Goal: Navigation & Orientation: Find specific page/section

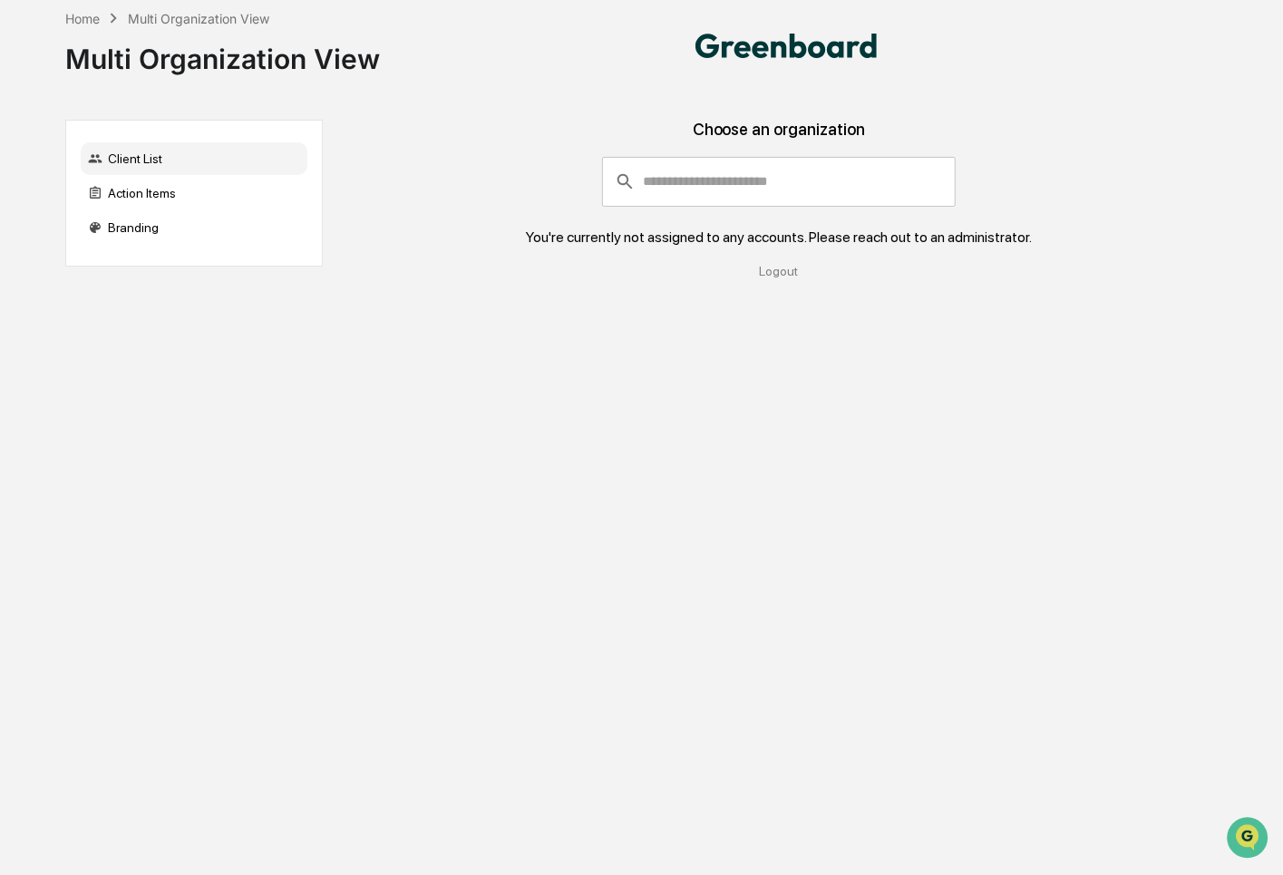
click at [719, 153] on div "Choose an organization" at bounding box center [778, 138] width 883 height 37
click at [707, 192] on input "consultant-dashboard__filter-organizations-search-bar" at bounding box center [799, 181] width 313 height 49
click at [134, 151] on div "Client List" at bounding box center [194, 158] width 227 height 33
click at [81, 8] on div "Home Multi Organization View" at bounding box center [166, 18] width 203 height 20
click at [81, 15] on div "Home" at bounding box center [82, 18] width 34 height 15
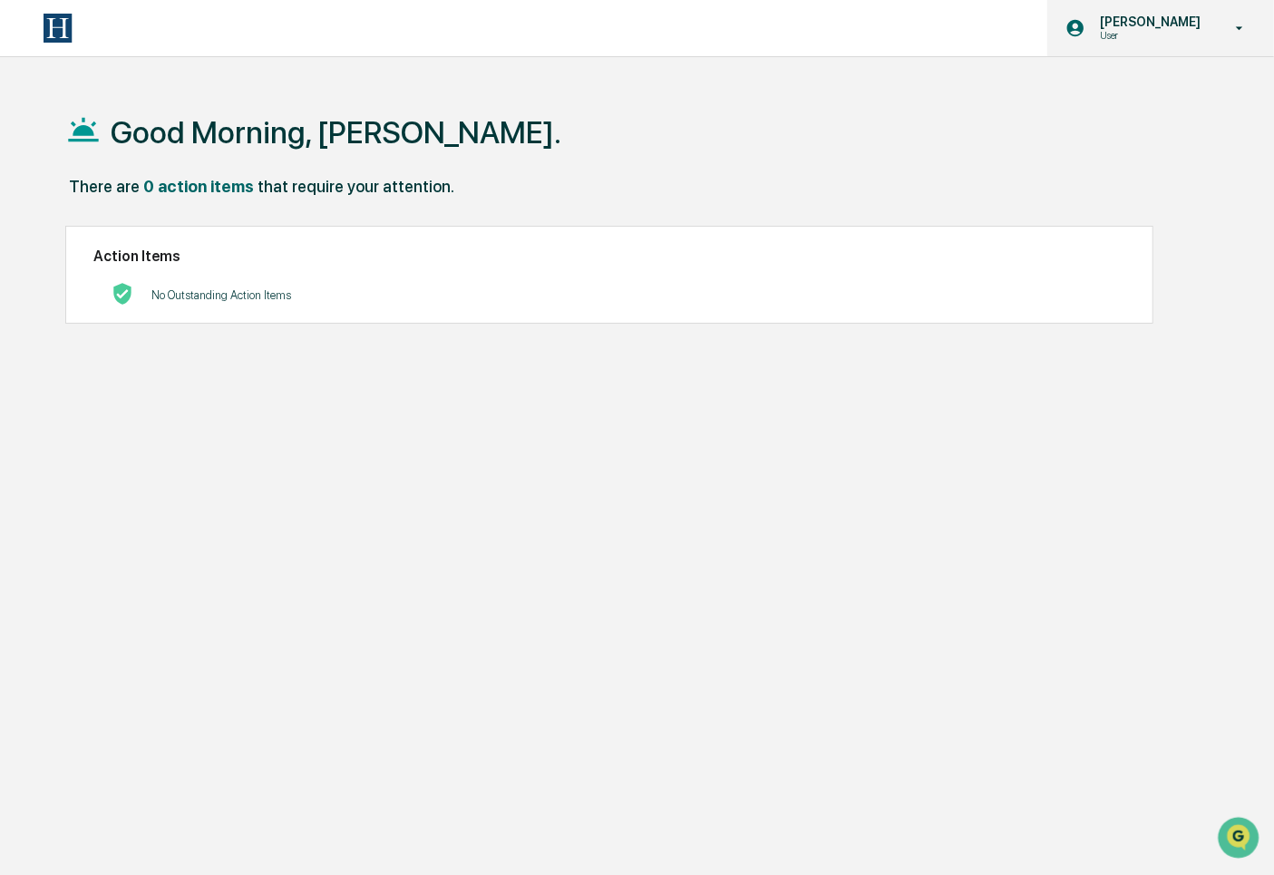
click at [1238, 15] on div "[PERSON_NAME] User" at bounding box center [1160, 28] width 227 height 56
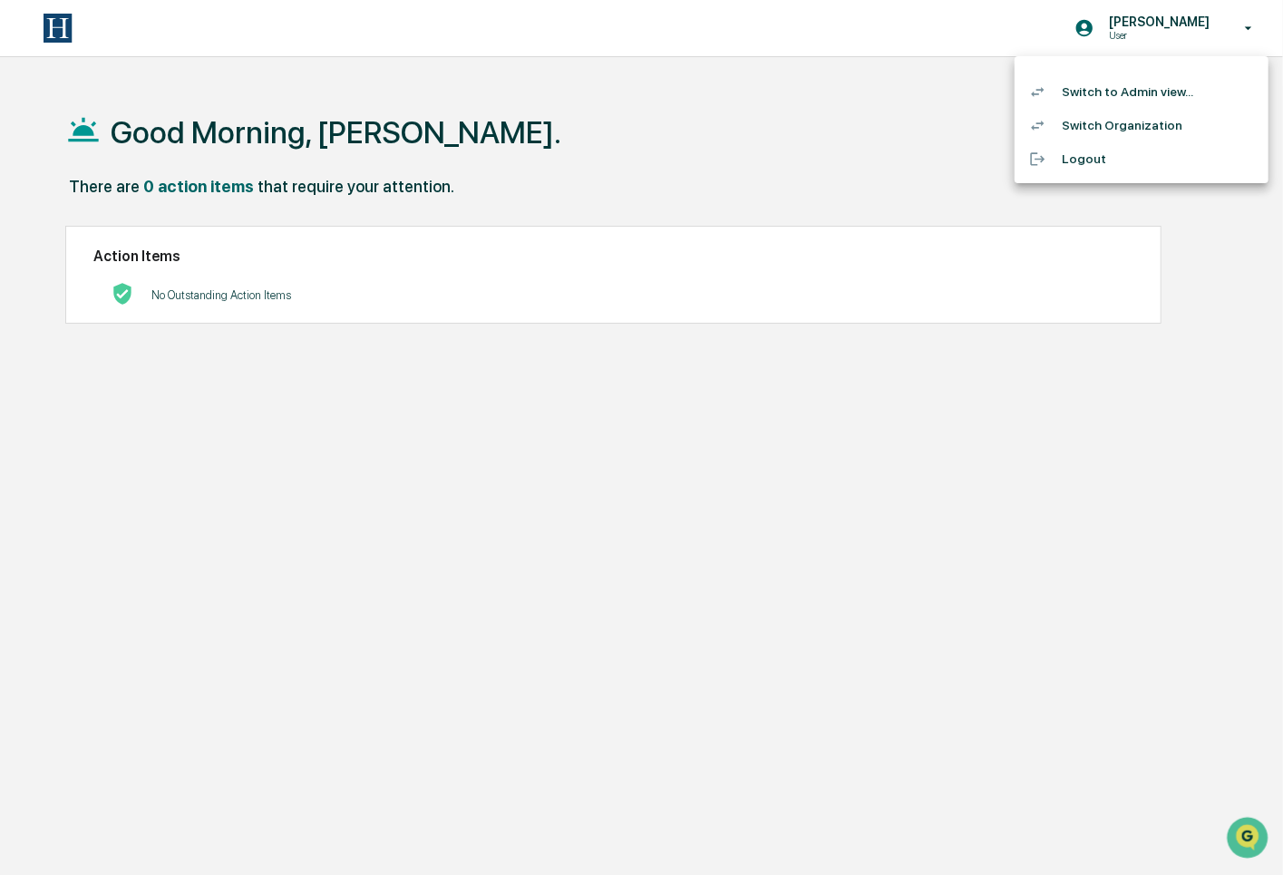
click at [1119, 130] on li "Switch Organization" at bounding box center [1141, 126] width 254 height 34
